Goal: Task Accomplishment & Management: Use online tool/utility

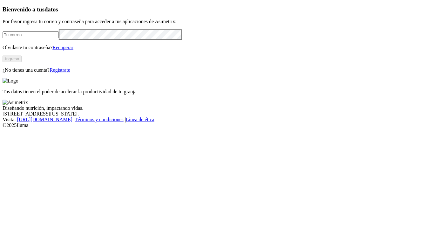
click at [37, 38] on input "email" at bounding box center [31, 34] width 56 height 7
type input "[EMAIL_ADDRESS][DOMAIN_NAME]"
click input "submit" at bounding box center [0, 0] width 0 height 0
